Goal: Information Seeking & Learning: Learn about a topic

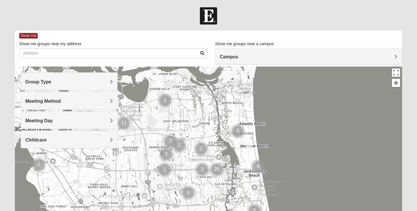
drag, startPoint x: 181, startPoint y: 136, endPoint x: 189, endPoint y: 122, distance: 15.7
click at [189, 122] on div at bounding box center [208, 182] width 387 height 233
click at [166, 172] on img "Cluster of 2 groups" at bounding box center [165, 169] width 15 height 15
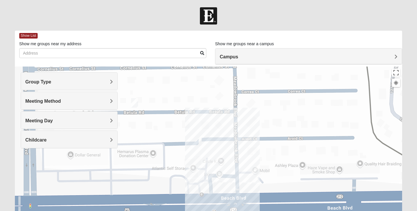
click at [133, 103] on img "Womens Campanella/Harnek 32246" at bounding box center [134, 103] width 7 height 10
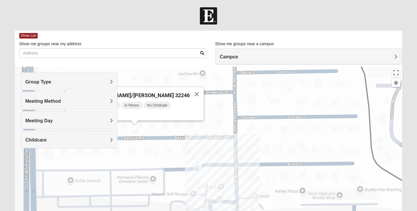
click at [135, 92] on span "Womens [PERSON_NAME]/[PERSON_NAME] 32246" at bounding box center [129, 95] width 121 height 6
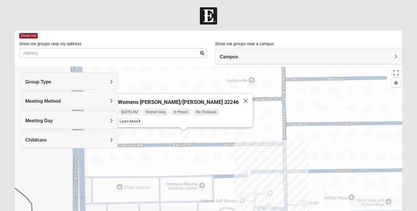
drag, startPoint x: 160, startPoint y: 139, endPoint x: 210, endPoint y: 146, distance: 50.6
click at [210, 146] on div "Womens [PERSON_NAME]/[PERSON_NAME] 32246 [DATE] AM Women Only In Person No Chil…" at bounding box center [208, 182] width 387 height 233
click at [239, 100] on button "Close" at bounding box center [246, 101] width 14 height 14
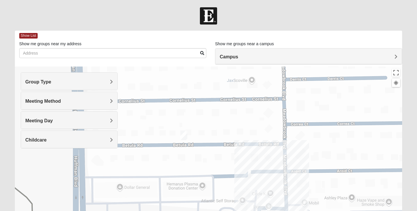
click at [108, 88] on div "Group Type" at bounding box center [69, 81] width 96 height 17
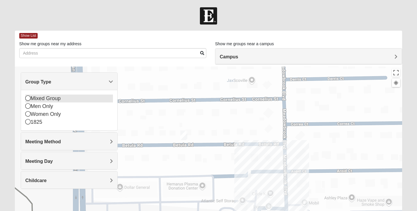
click at [49, 98] on div "Mixed Group" at bounding box center [68, 98] width 87 height 8
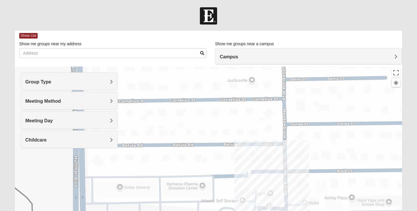
click at [50, 100] on span "Meeting Method" at bounding box center [43, 101] width 36 height 5
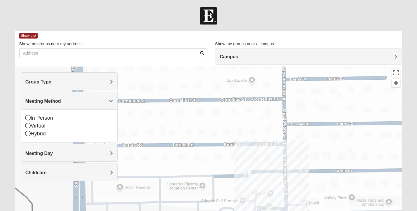
click at [46, 113] on div "In Person Virtual Hybrid" at bounding box center [69, 125] width 96 height 33
click at [46, 116] on div "In Person" at bounding box center [68, 118] width 87 height 8
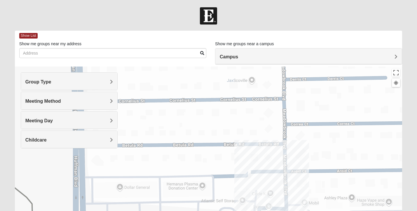
click at [51, 119] on span "Meeting Day" at bounding box center [38, 120] width 27 height 5
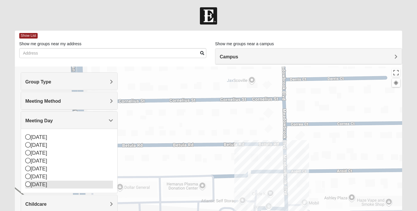
click at [43, 183] on div "[DATE]" at bounding box center [68, 185] width 87 height 8
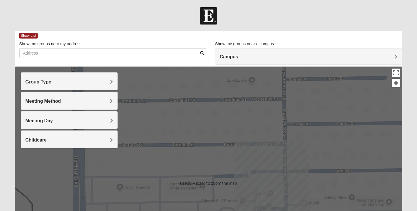
click at [234, 58] on span "Campus" at bounding box center [229, 56] width 18 height 5
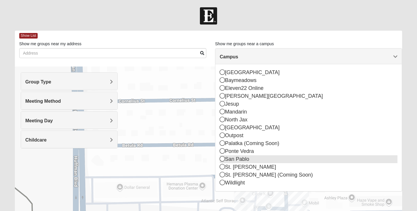
click at [234, 161] on div "San Pablo" at bounding box center [309, 159] width 178 height 8
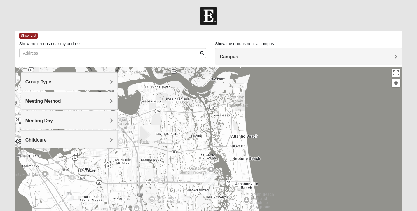
click at [209, 181] on img "San Pablo" at bounding box center [209, 180] width 10 height 14
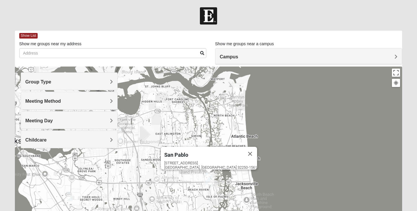
click at [169, 163] on div "[GEOGRAPHIC_DATA] [STREET_ADDRESS]" at bounding box center [208, 182] width 387 height 233
click at [97, 80] on h4 "Group Type" at bounding box center [68, 82] width 87 height 6
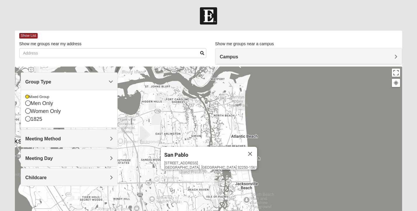
click at [70, 135] on div "Meeting Method" at bounding box center [69, 137] width 96 height 17
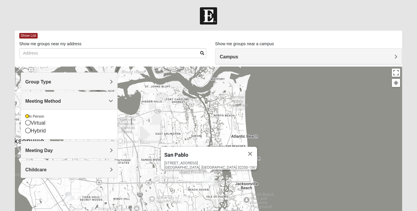
click at [57, 148] on h4 "Meeting Day" at bounding box center [68, 151] width 87 height 6
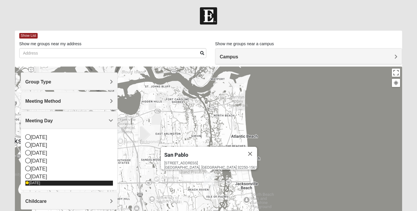
click at [41, 185] on div "[DATE]" at bounding box center [68, 183] width 87 height 5
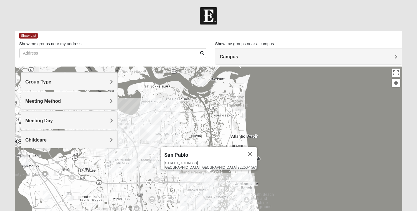
click at [153, 160] on img "Mixed Davis 32246" at bounding box center [153, 162] width 7 height 10
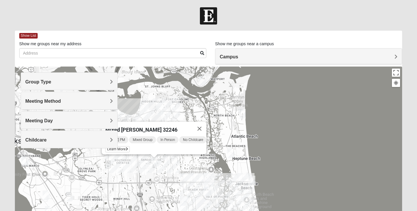
click at [251, 179] on img "Mixed Watkins 32250" at bounding box center [251, 181] width 7 height 10
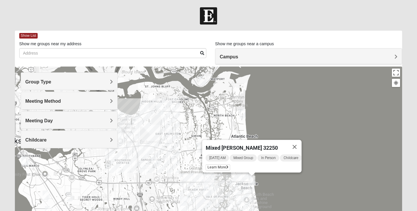
click at [241, 113] on img "Mixed Lammie 32233" at bounding box center [242, 114] width 7 height 10
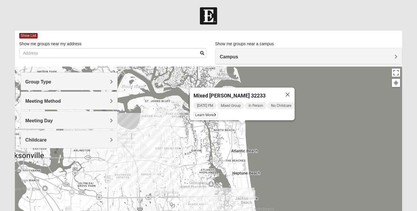
click at [231, 169] on img "Mixed Carter 32266" at bounding box center [230, 168] width 7 height 10
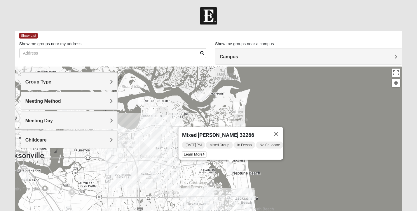
click at [196, 132] on span "Mixed [PERSON_NAME] 32266" at bounding box center [218, 135] width 72 height 6
click at [189, 151] on span "Learn More" at bounding box center [194, 154] width 24 height 6
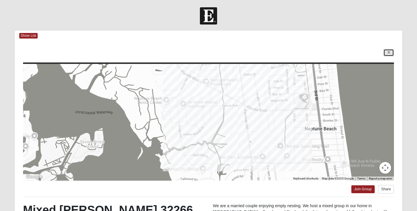
click at [388, 55] on link at bounding box center [388, 52] width 10 height 7
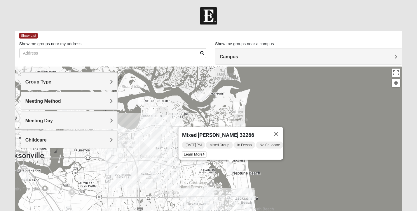
click at [200, 164] on img "Mixed Luehring 32224" at bounding box center [199, 162] width 7 height 10
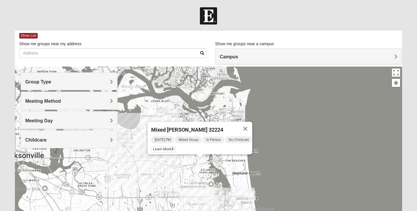
click at [208, 206] on img "Mixed Irish 32224" at bounding box center [207, 206] width 7 height 10
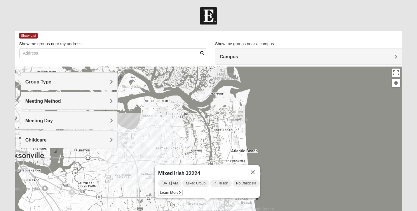
click at [159, 125] on img "Mixed Vilagi 32225" at bounding box center [159, 125] width 7 height 10
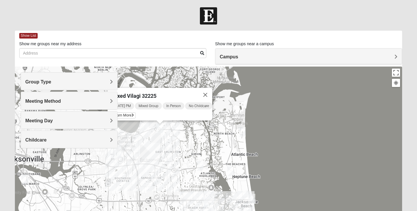
click at [157, 181] on img "Mixed Davis 32246" at bounding box center [153, 181] width 7 height 10
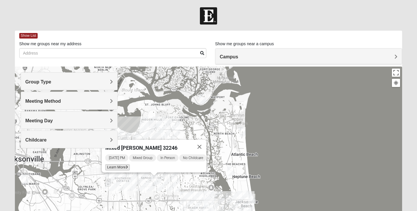
click at [119, 167] on span "Learn More" at bounding box center [117, 167] width 24 height 6
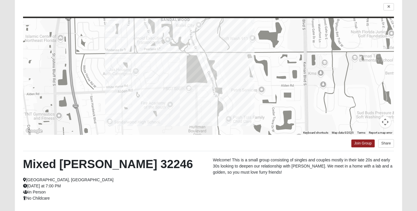
scroll to position [55, 0]
